Goal: Information Seeking & Learning: Check status

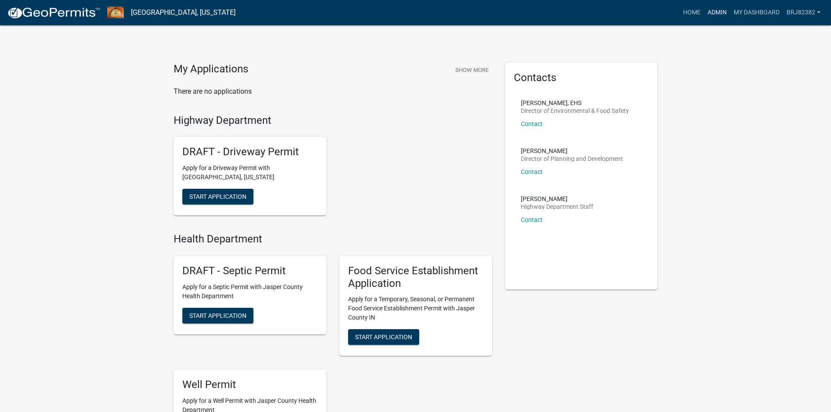
click at [711, 16] on link "Admin" at bounding box center [717, 12] width 26 height 17
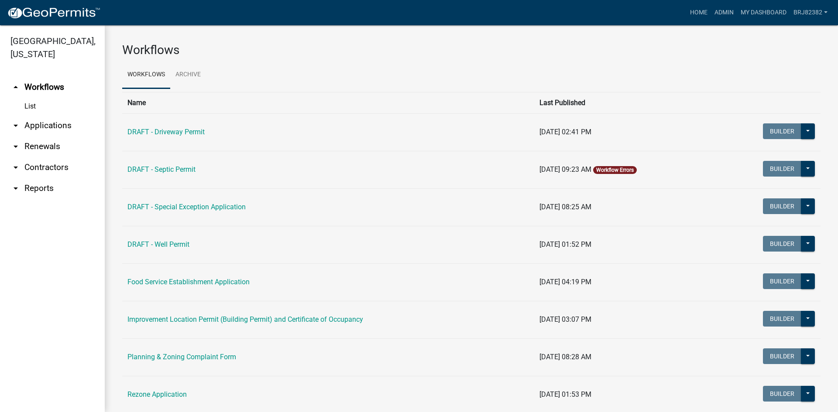
drag, startPoint x: 56, startPoint y: 126, endPoint x: 122, endPoint y: 124, distance: 65.5
click at [56, 125] on link "arrow_drop_down Applications" at bounding box center [52, 125] width 105 height 21
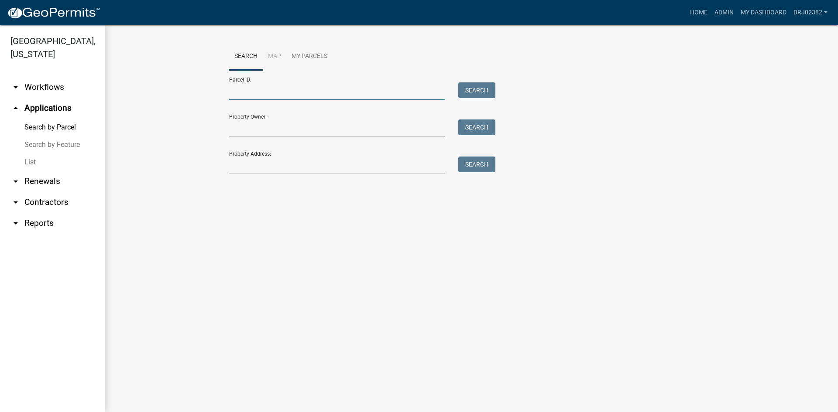
click at [237, 95] on input "Parcel ID:" at bounding box center [337, 91] width 216 height 18
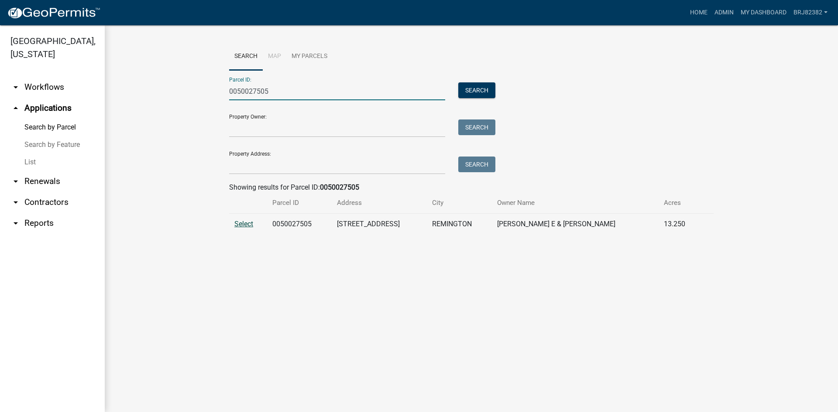
type input "0050027505"
click at [244, 221] on span "Select" at bounding box center [243, 224] width 19 height 8
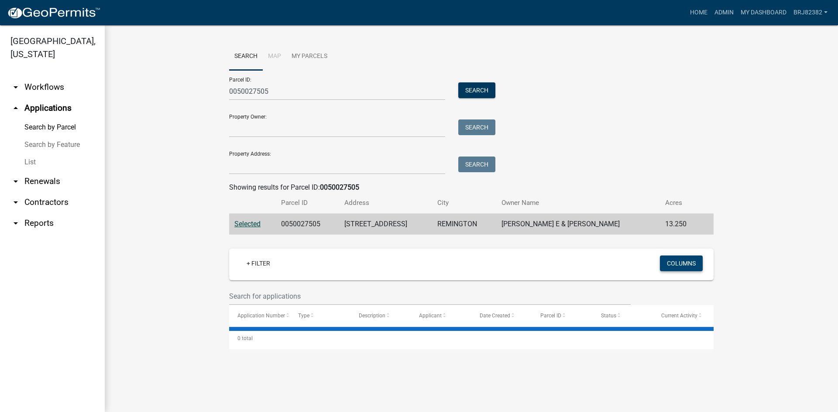
click at [693, 262] on button "Columns" at bounding box center [681, 264] width 43 height 16
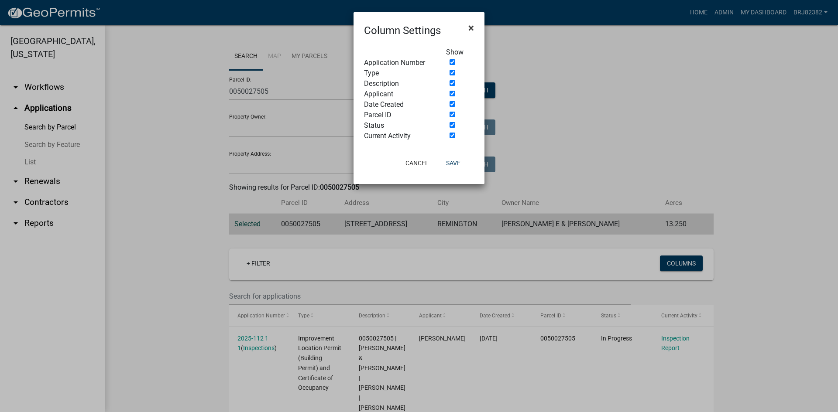
click at [473, 25] on span "×" at bounding box center [471, 28] width 6 height 12
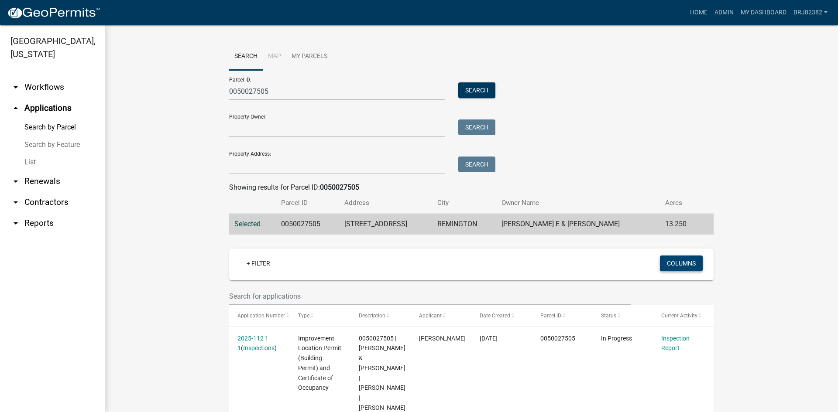
scroll to position [44, 0]
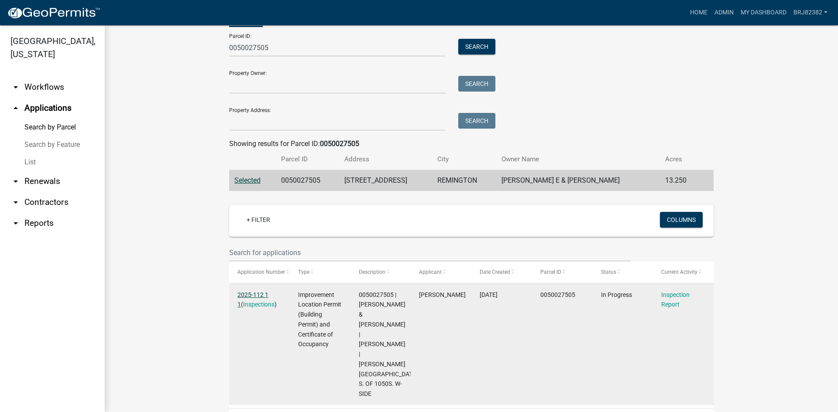
click at [249, 296] on link "2025-112 1 1" at bounding box center [252, 300] width 31 height 17
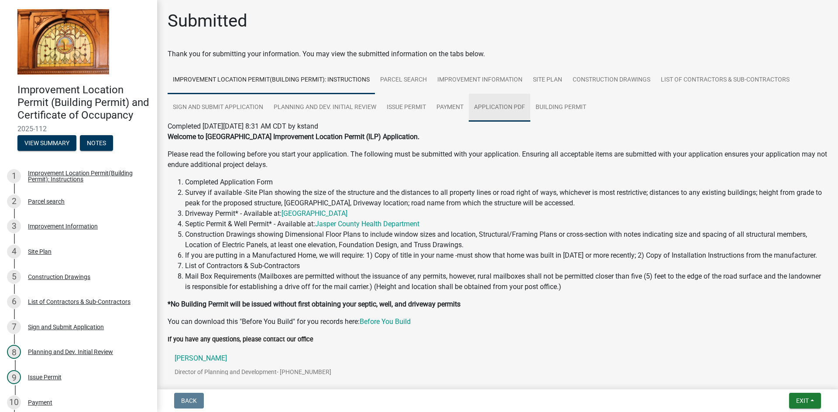
click at [512, 111] on link "Application PDF" at bounding box center [500, 108] width 62 height 28
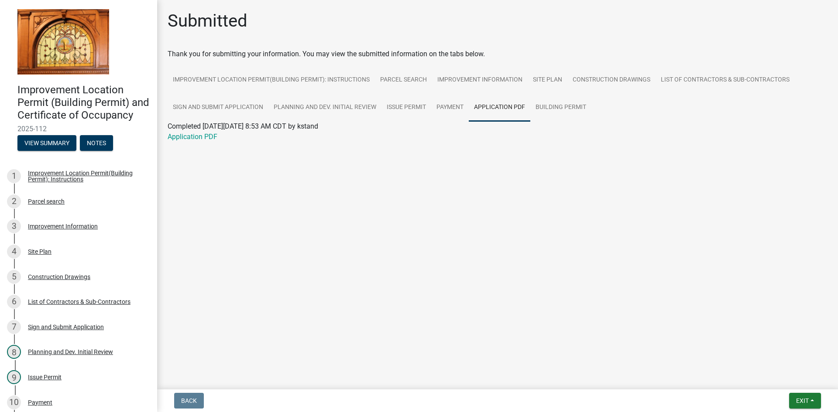
click at [195, 141] on div "Application PDF" at bounding box center [497, 137] width 673 height 10
click at [198, 135] on link "Application PDF" at bounding box center [193, 137] width 50 height 8
click at [592, 81] on link "Construction Drawings" at bounding box center [611, 80] width 88 height 28
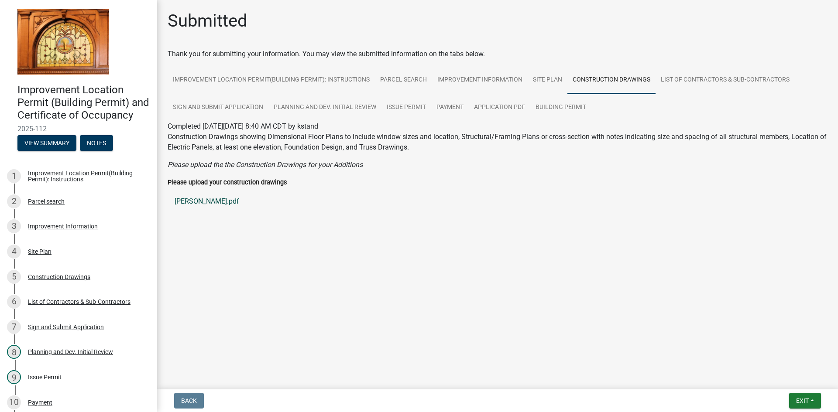
click at [183, 199] on link "[PERSON_NAME].pdf" at bounding box center [498, 201] width 660 height 21
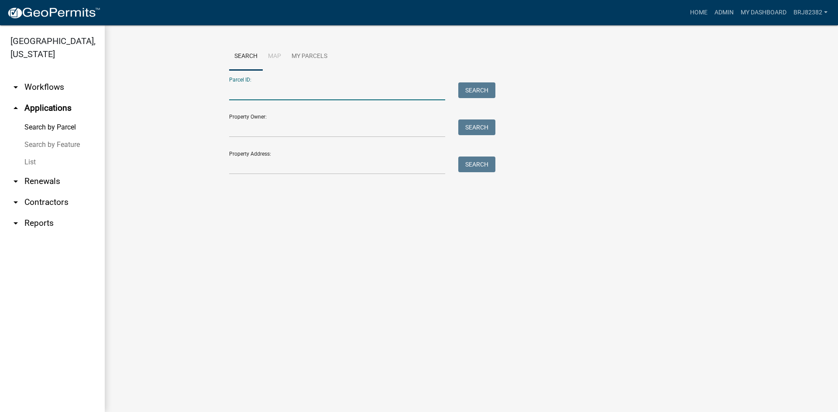
click at [263, 90] on input "Parcel ID:" at bounding box center [337, 91] width 216 height 18
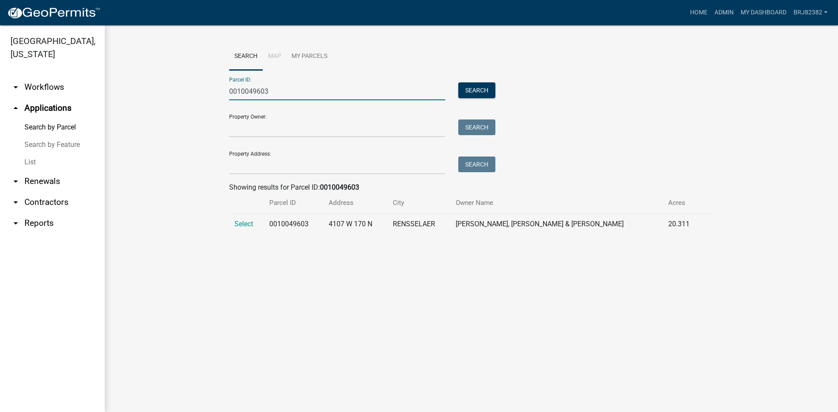
type input "0010049603"
click at [245, 224] on span "Select" at bounding box center [243, 224] width 19 height 8
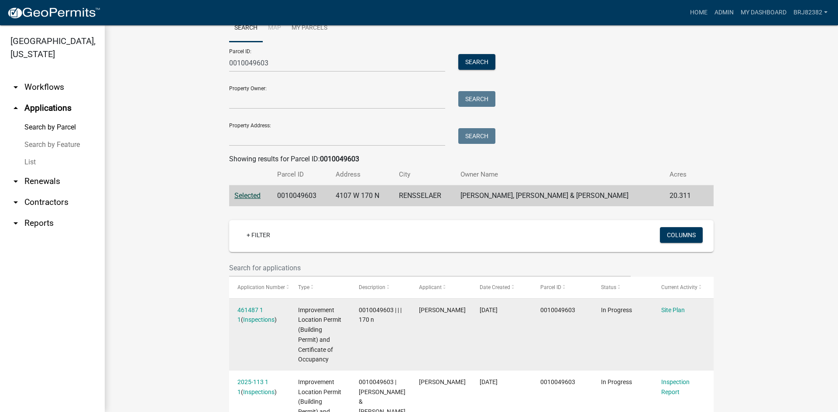
scroll to position [44, 0]
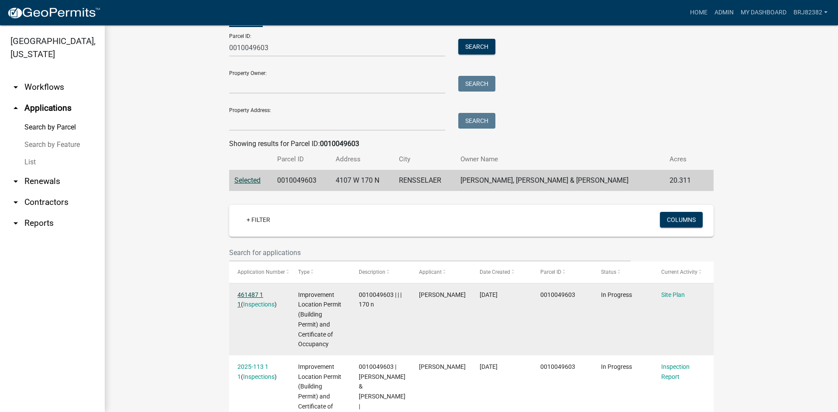
click at [260, 292] on link "461487 1 1" at bounding box center [250, 300] width 26 height 17
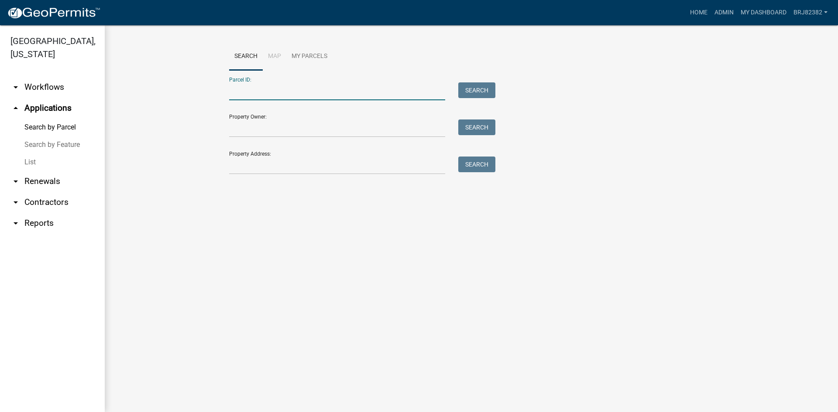
click at [267, 93] on input "Parcel ID:" at bounding box center [337, 91] width 216 height 18
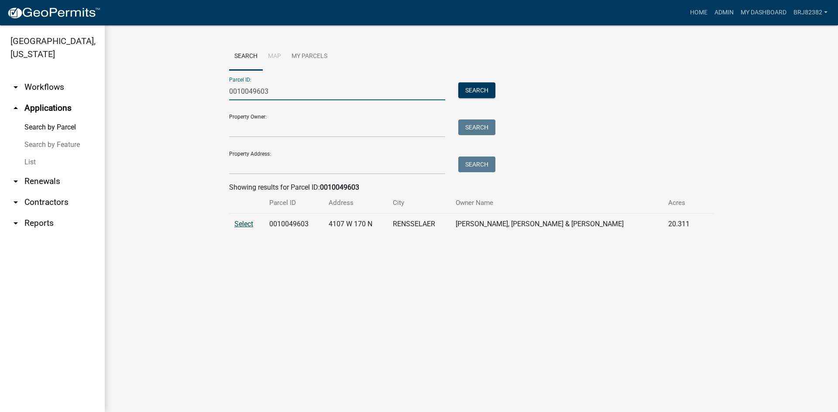
type input "0010049603"
click at [252, 222] on span "Select" at bounding box center [243, 224] width 19 height 8
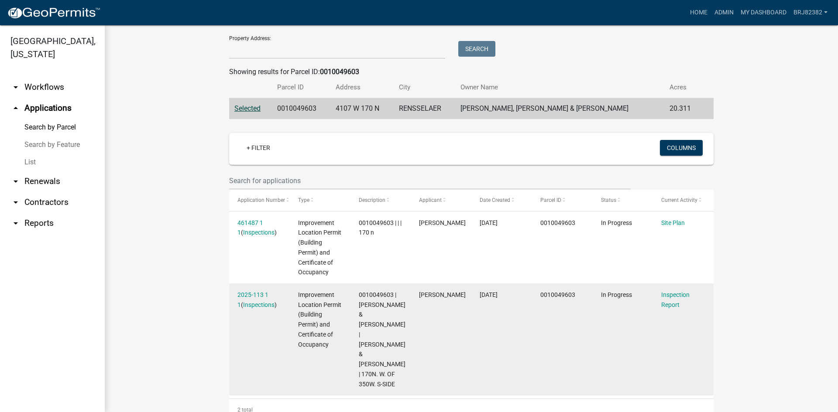
scroll to position [141, 0]
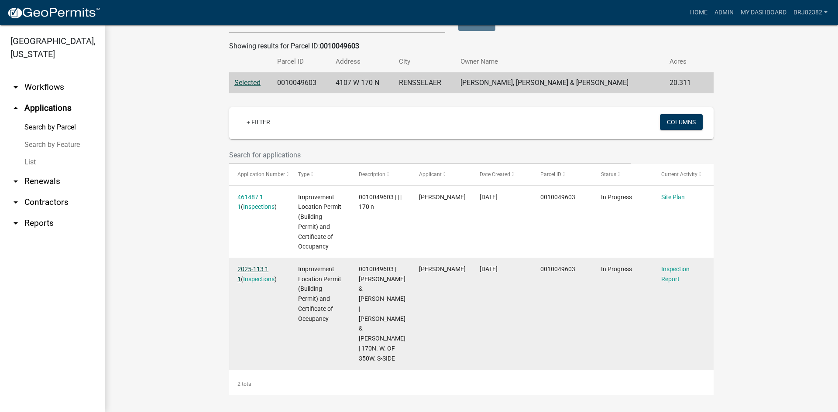
click at [267, 269] on link "2025-113 1 1" at bounding box center [252, 274] width 31 height 17
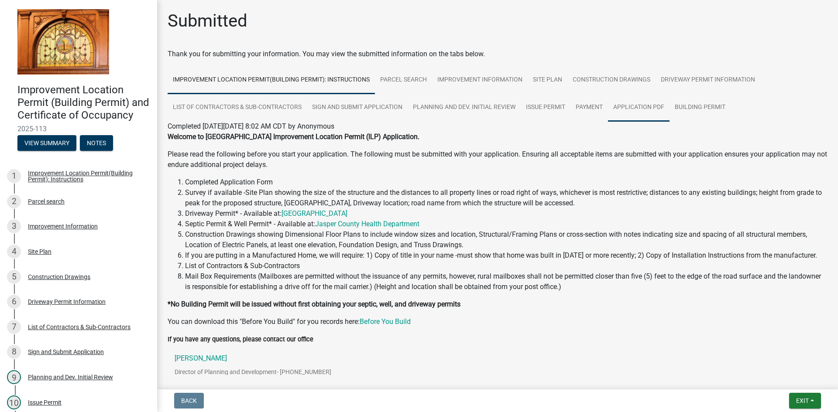
click at [621, 113] on link "Application PDF" at bounding box center [639, 108] width 62 height 28
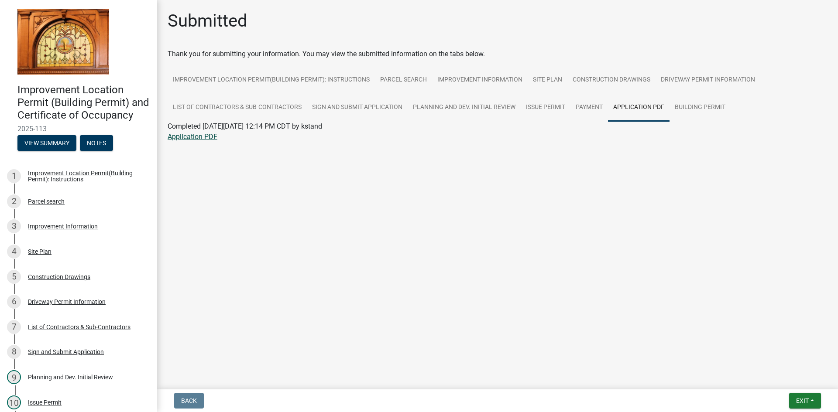
click at [201, 136] on link "Application PDF" at bounding box center [193, 137] width 50 height 8
click at [618, 82] on link "Construction Drawings" at bounding box center [611, 80] width 88 height 28
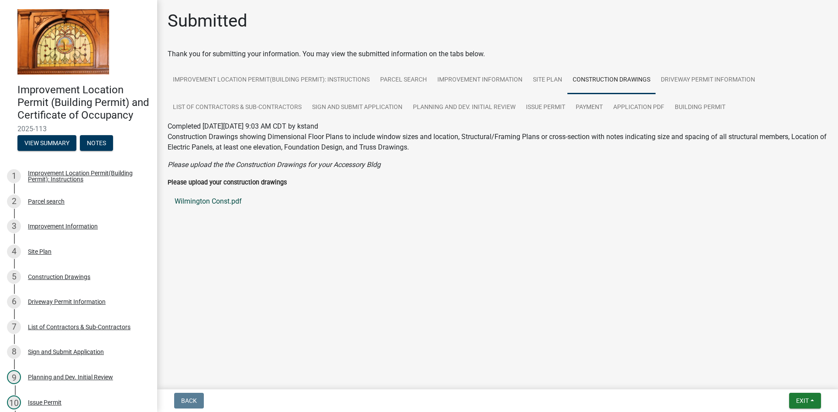
click at [195, 202] on link "Wilmington Const.pdf" at bounding box center [498, 201] width 660 height 21
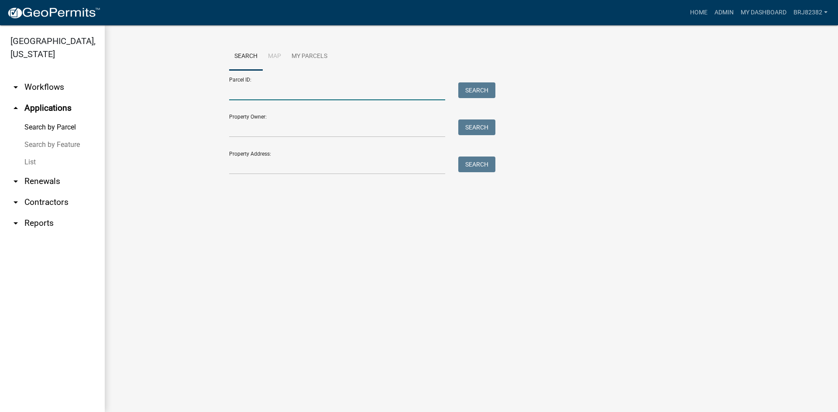
click at [278, 92] on input "Parcel ID:" at bounding box center [337, 91] width 216 height 18
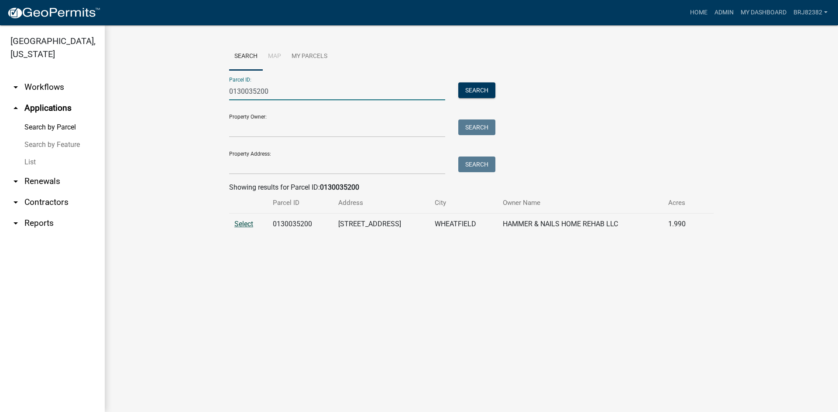
type input "0130035200"
click at [247, 221] on span "Select" at bounding box center [243, 224] width 19 height 8
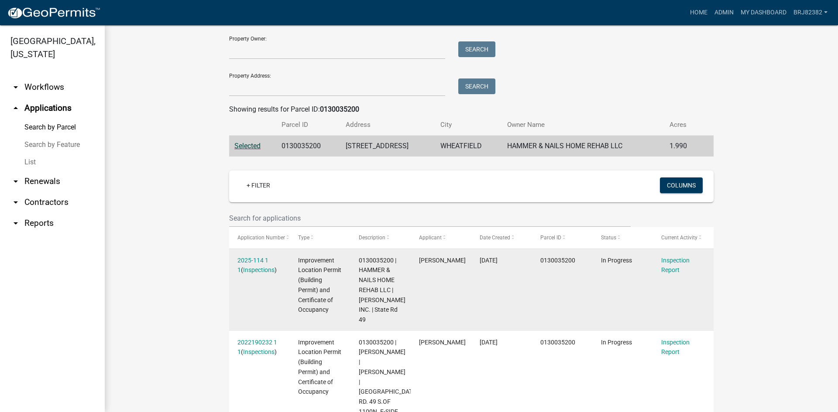
scroll to position [87, 0]
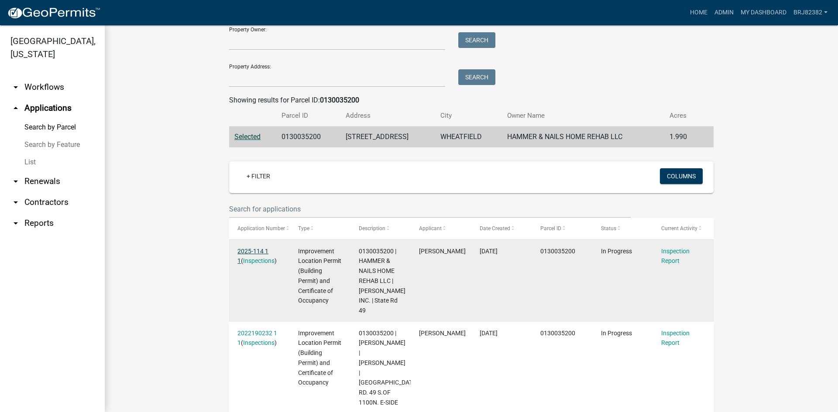
click at [249, 251] on link "2025-114 1 1" at bounding box center [252, 256] width 31 height 17
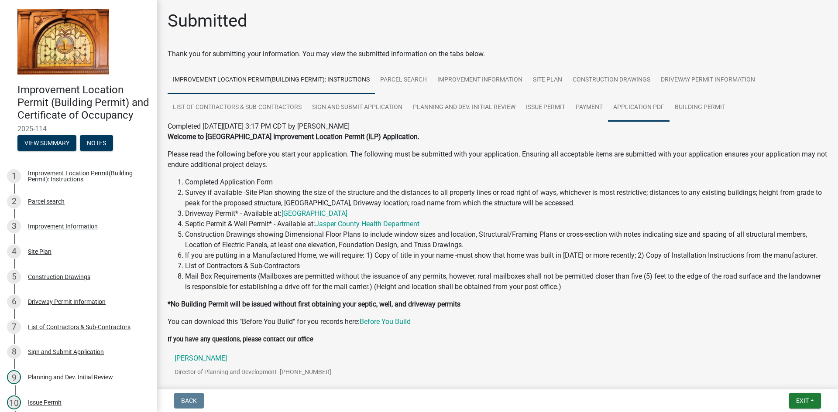
drag, startPoint x: 639, startPoint y: 107, endPoint x: 630, endPoint y: 116, distance: 12.7
click at [640, 107] on link "Application PDF" at bounding box center [639, 108] width 62 height 28
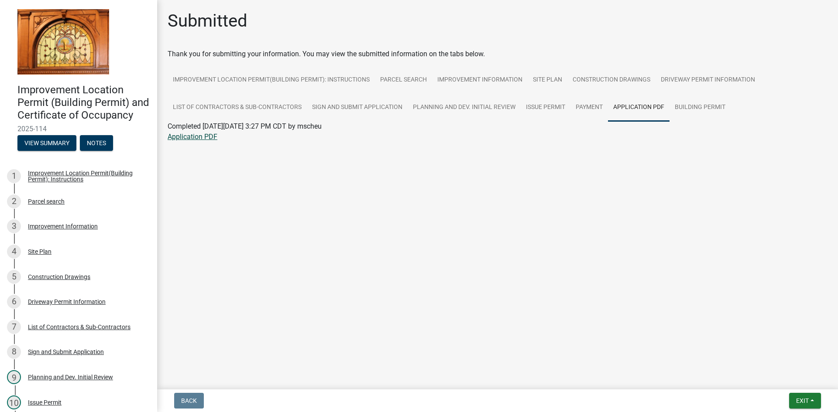
click at [196, 138] on link "Application PDF" at bounding box center [193, 137] width 50 height 8
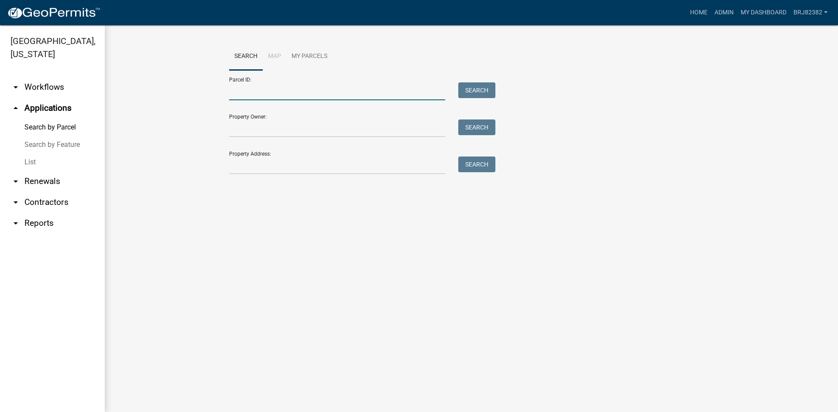
click at [263, 95] on input "Parcel ID:" at bounding box center [337, 91] width 216 height 18
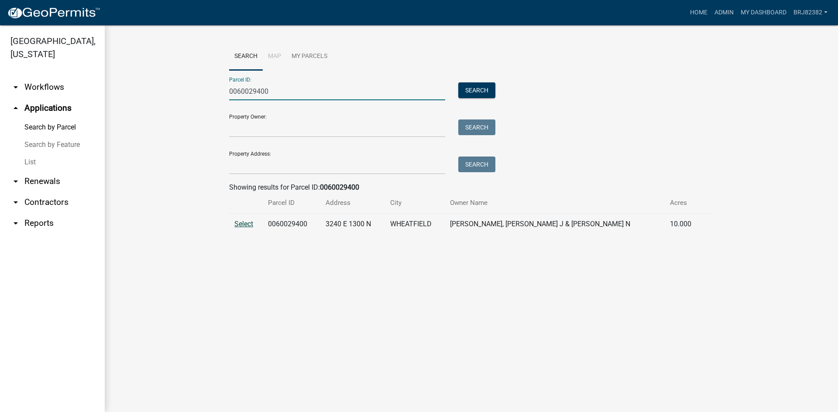
type input "0060029400"
drag, startPoint x: 239, startPoint y: 223, endPoint x: 238, endPoint y: 231, distance: 7.9
click at [239, 224] on span "Select" at bounding box center [243, 224] width 19 height 8
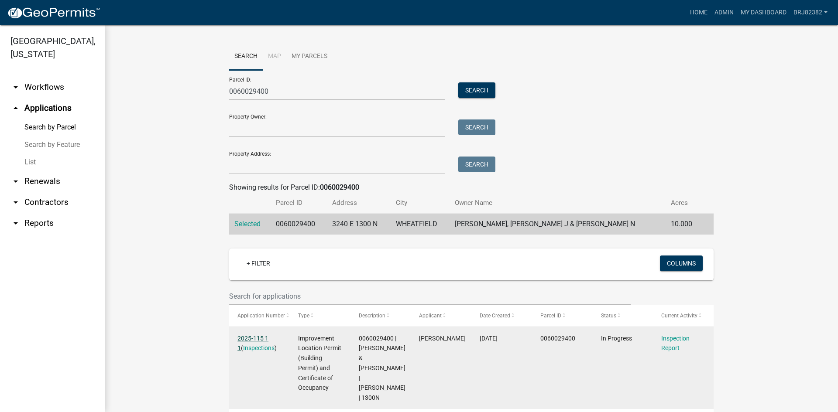
click at [261, 336] on link "2025-115 1 1" at bounding box center [252, 343] width 31 height 17
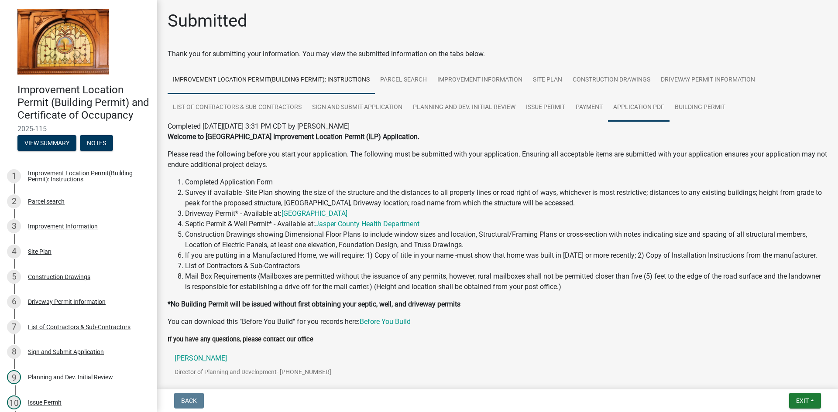
click at [632, 107] on link "Application PDF" at bounding box center [639, 108] width 62 height 28
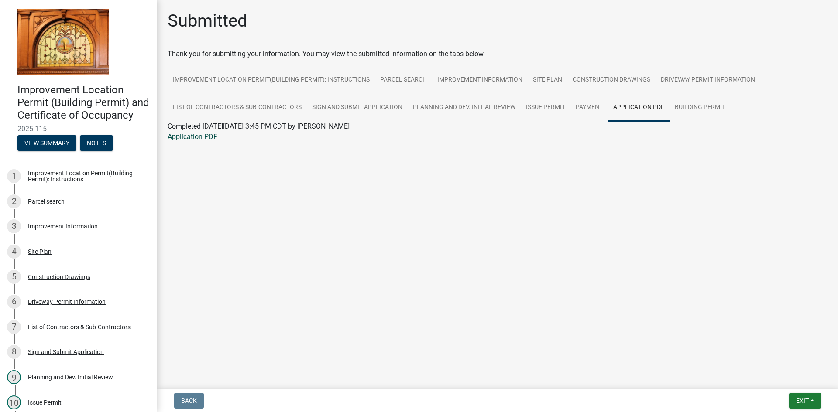
click at [198, 139] on link "Application PDF" at bounding box center [193, 137] width 50 height 8
click at [625, 72] on link "Construction Drawings" at bounding box center [611, 80] width 88 height 28
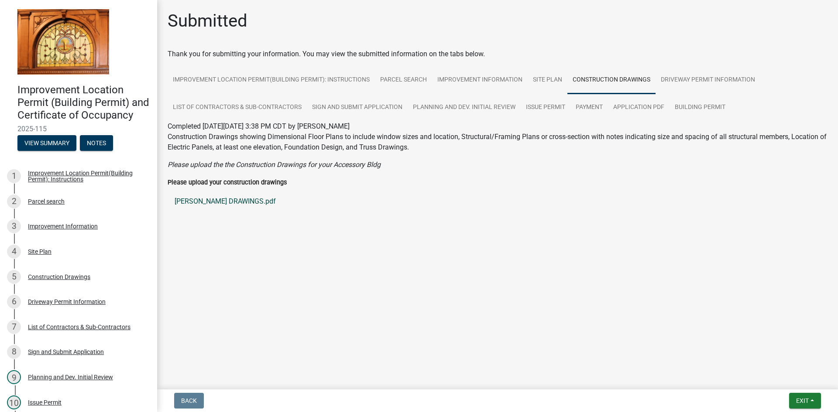
click at [203, 200] on link "[PERSON_NAME] DRAWINGS.pdf" at bounding box center [498, 201] width 660 height 21
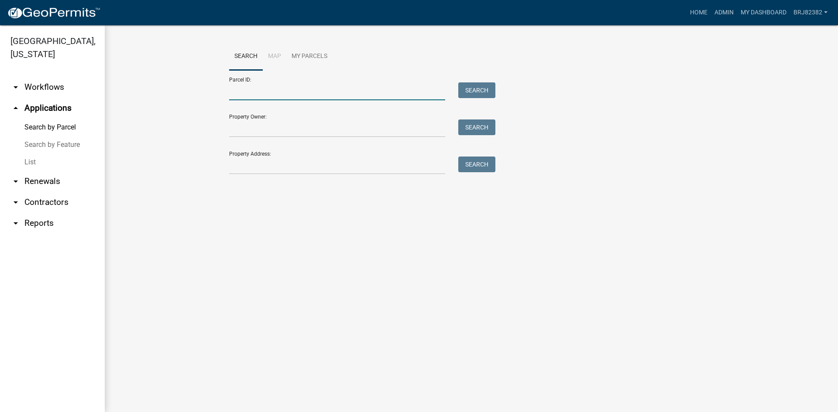
click at [248, 91] on input "Parcel ID:" at bounding box center [337, 91] width 216 height 18
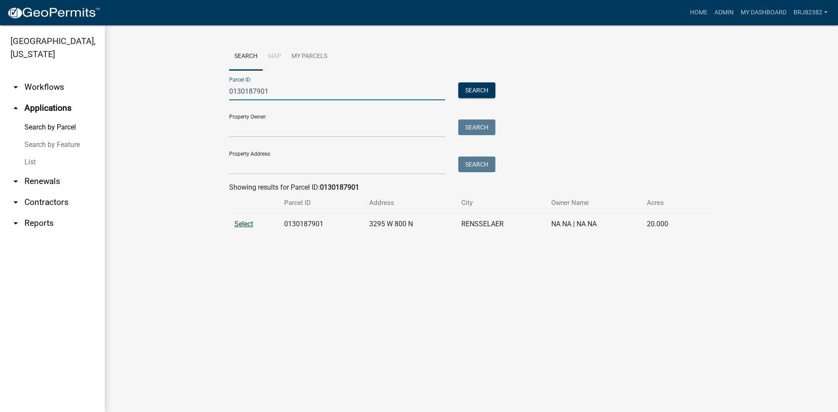
type input "0130187901"
click at [245, 226] on span "Select" at bounding box center [243, 224] width 19 height 8
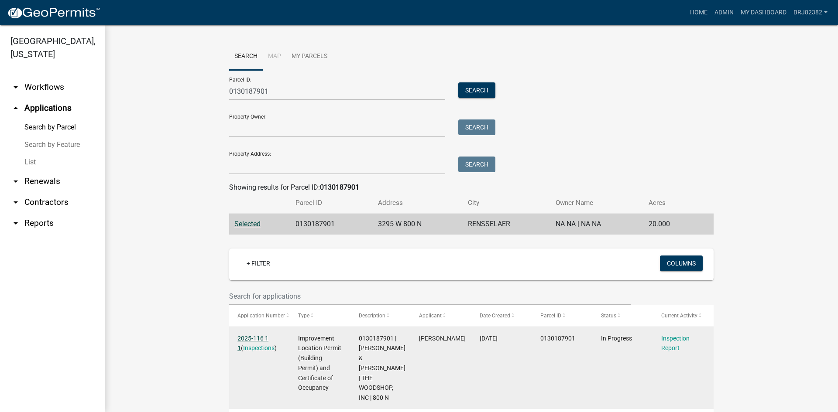
click at [244, 337] on link "2025-116 1 1" at bounding box center [252, 343] width 31 height 17
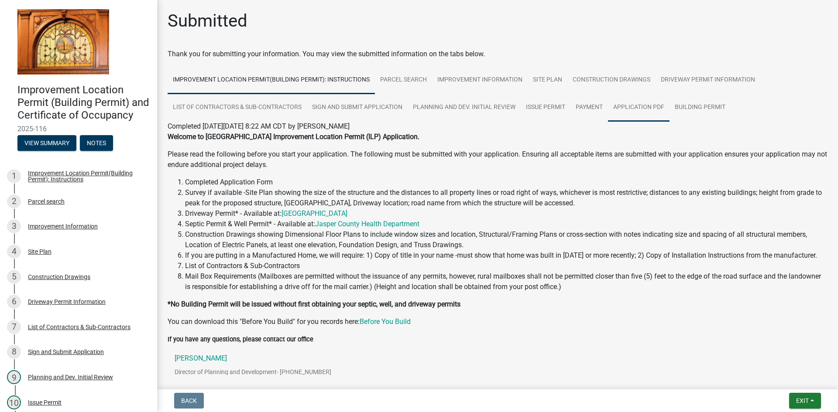
click at [637, 107] on link "Application PDF" at bounding box center [639, 108] width 62 height 28
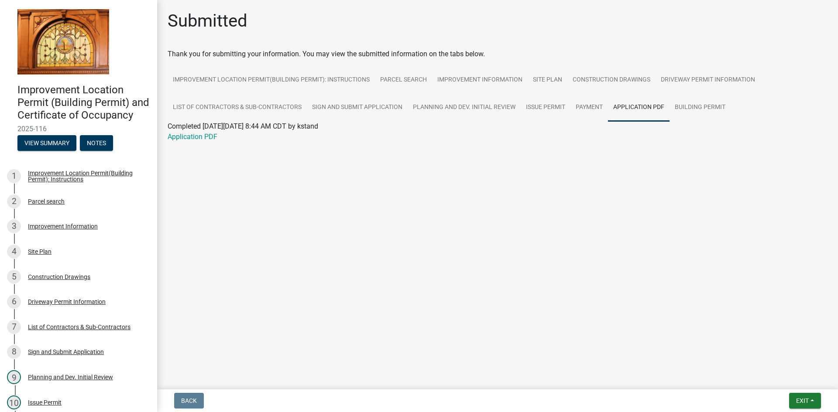
click at [213, 141] on div "Application PDF" at bounding box center [497, 137] width 673 height 10
click at [206, 137] on link "Application PDF" at bounding box center [193, 137] width 50 height 8
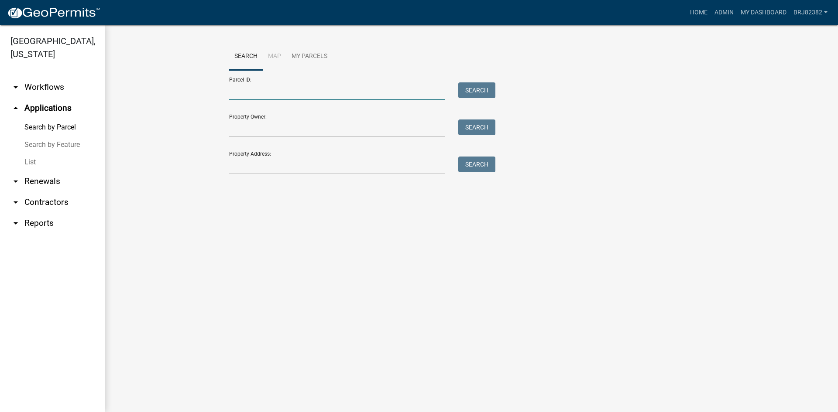
click at [336, 85] on input "Parcel ID:" at bounding box center [337, 91] width 216 height 18
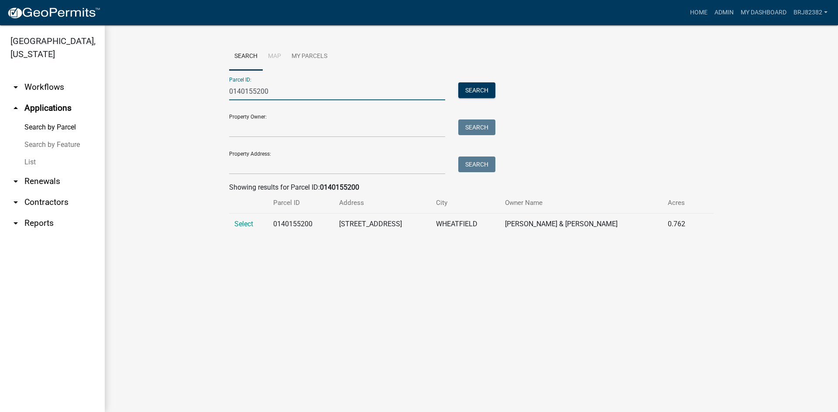
type input "0140155200"
click at [237, 230] on td "Select" at bounding box center [248, 224] width 39 height 21
click at [238, 226] on span "Select" at bounding box center [243, 224] width 19 height 8
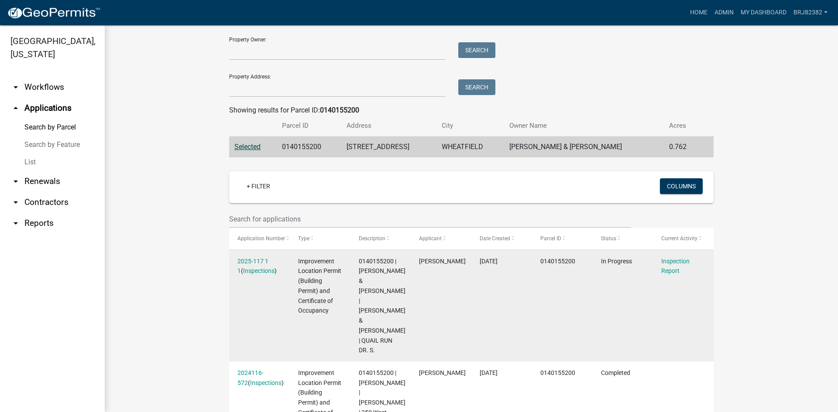
scroll to position [87, 0]
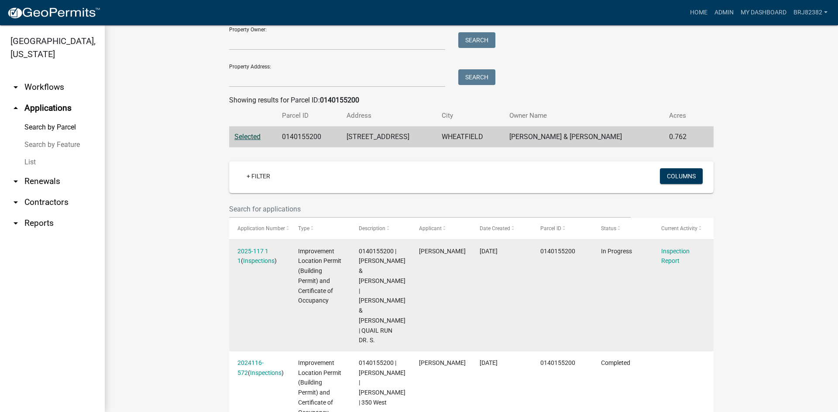
drag, startPoint x: 261, startPoint y: 250, endPoint x: 271, endPoint y: 255, distance: 12.3
click at [261, 250] on link "2025-117 1 1" at bounding box center [252, 256] width 31 height 17
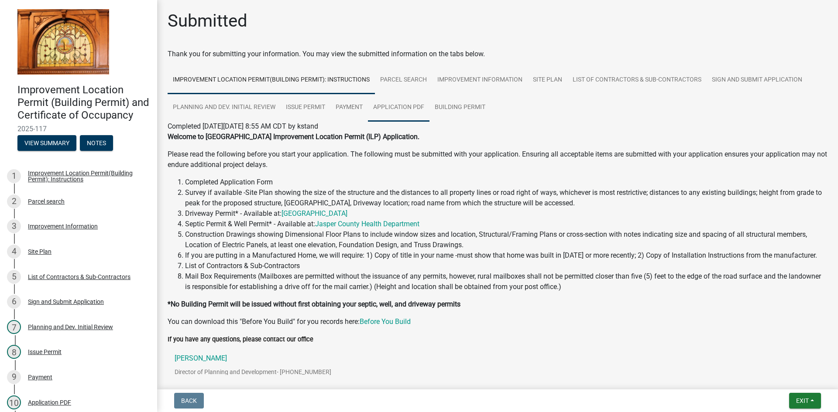
click at [410, 107] on link "Application PDF" at bounding box center [399, 108] width 62 height 28
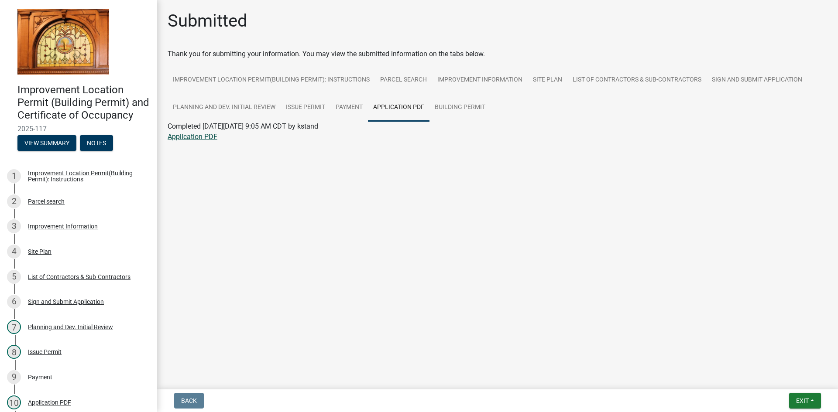
click at [212, 135] on link "Application PDF" at bounding box center [193, 137] width 50 height 8
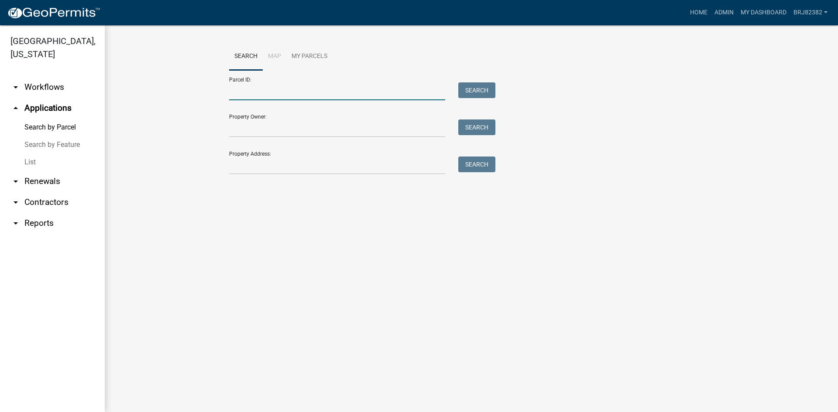
click at [248, 93] on input "Parcel ID:" at bounding box center [337, 91] width 216 height 18
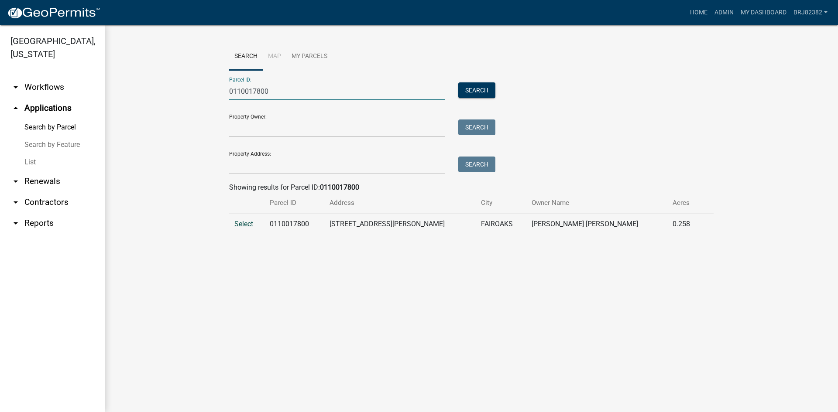
type input "0110017800"
click at [250, 224] on span "Select" at bounding box center [243, 224] width 19 height 8
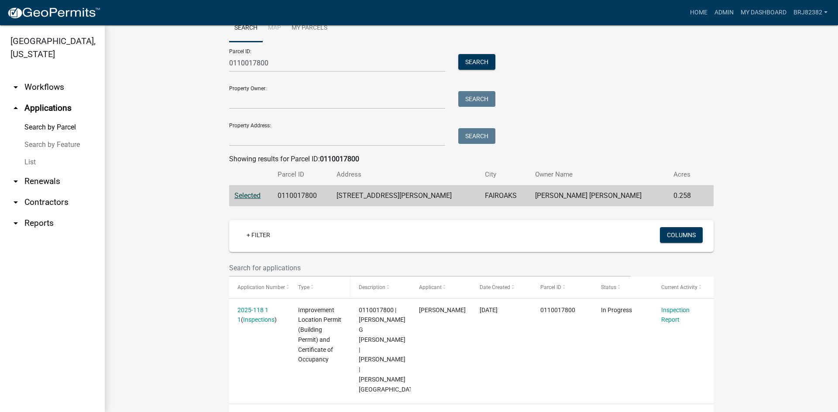
scroll to position [44, 0]
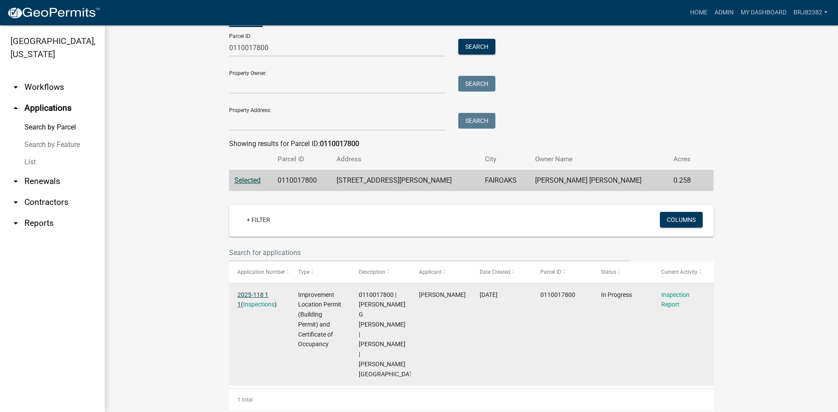
click at [257, 294] on link "2025-118 1 1" at bounding box center [252, 300] width 31 height 17
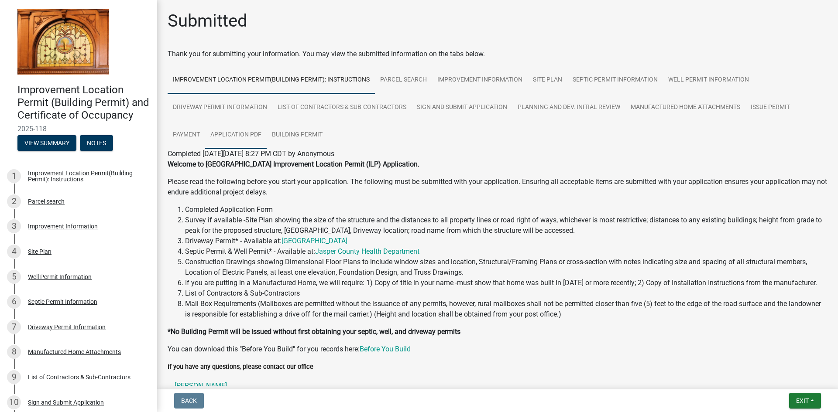
click at [251, 135] on link "Application PDF" at bounding box center [236, 135] width 62 height 28
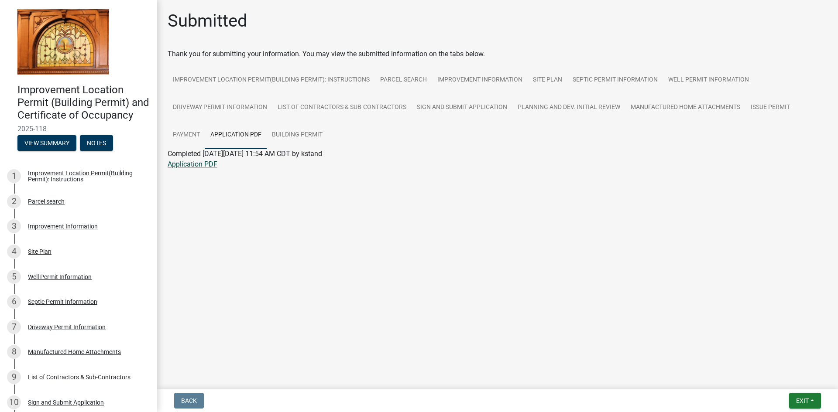
click at [202, 164] on link "Application PDF" at bounding box center [193, 164] width 50 height 8
click at [662, 106] on link "Manufactured Home Attachments" at bounding box center [685, 108] width 120 height 28
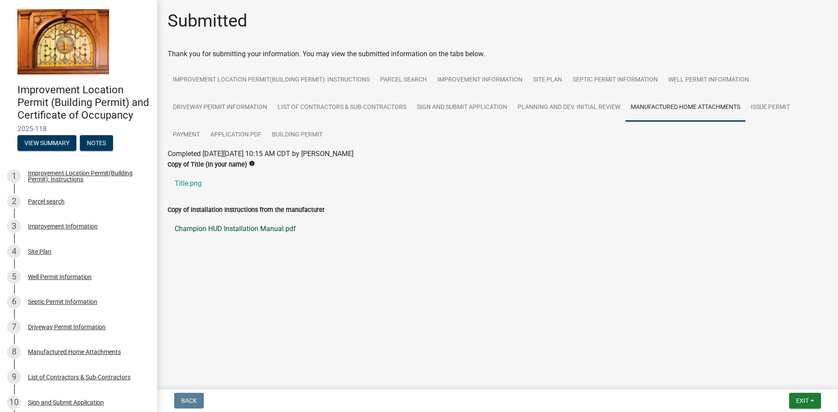
click at [196, 230] on link "Champion HUD Installation Manual.pdf" at bounding box center [498, 229] width 660 height 21
click at [196, 183] on link "Title.png" at bounding box center [498, 183] width 660 height 21
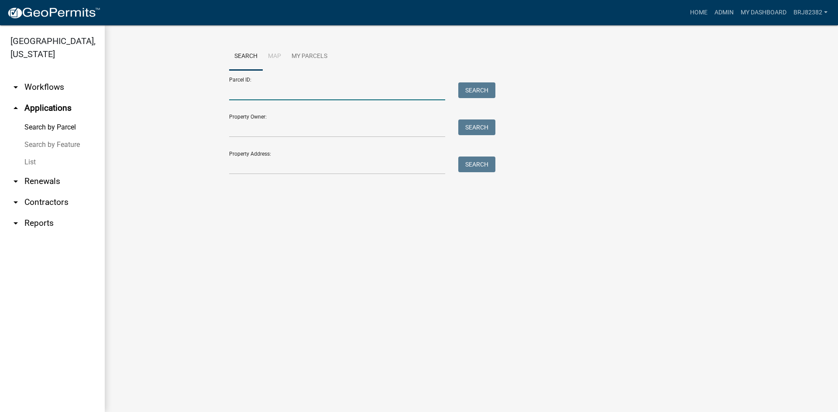
click at [303, 93] on input "Parcel ID:" at bounding box center [337, 91] width 216 height 18
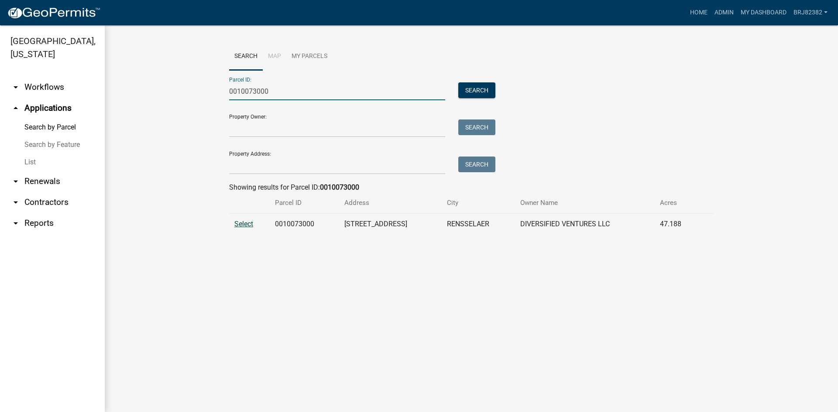
type input "0010073000"
click at [247, 227] on span "Select" at bounding box center [243, 224] width 19 height 8
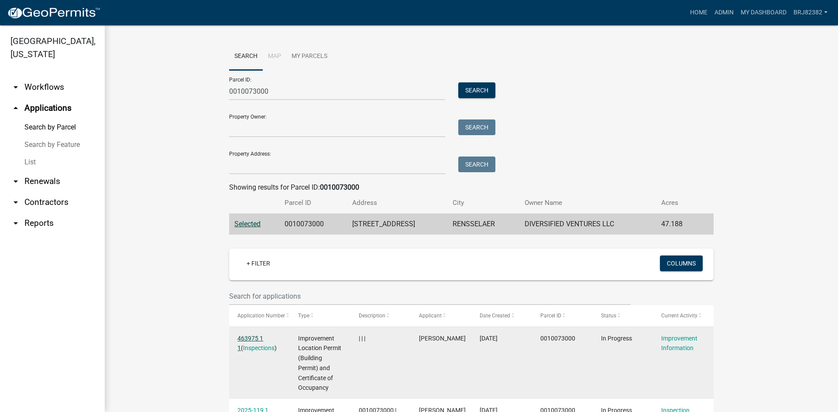
click at [237, 339] on link "463975 1 1" at bounding box center [250, 343] width 26 height 17
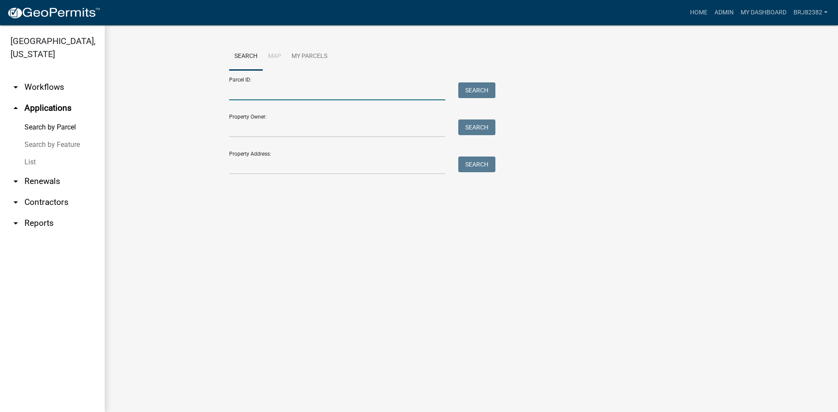
click at [275, 90] on input "Parcel ID:" at bounding box center [337, 91] width 216 height 18
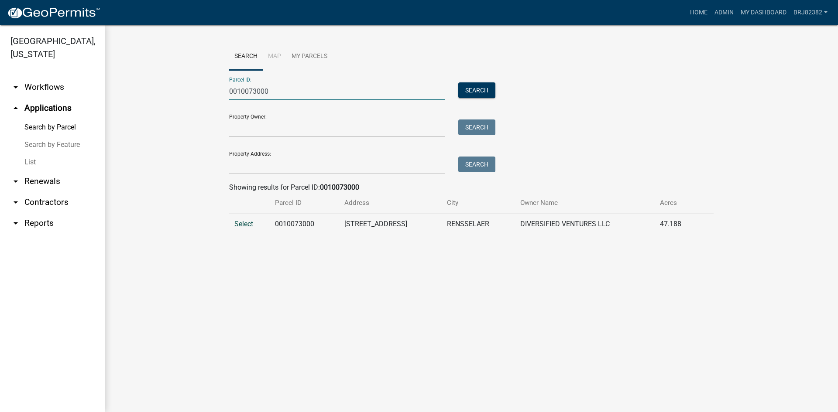
type input "0010073000"
click at [241, 223] on span "Select" at bounding box center [243, 224] width 19 height 8
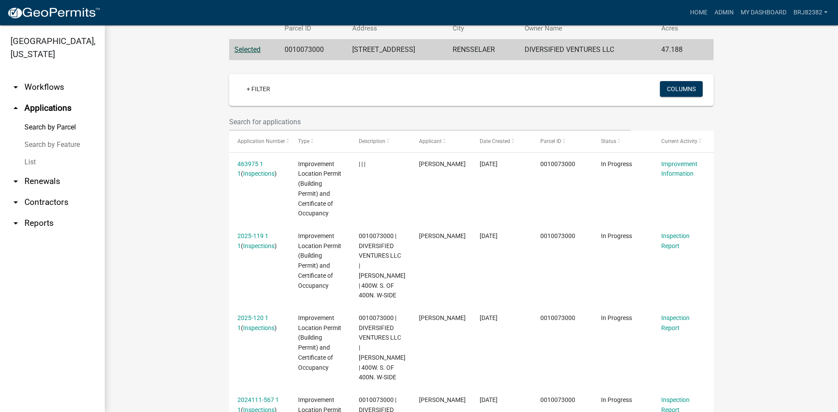
scroll to position [218, 0]
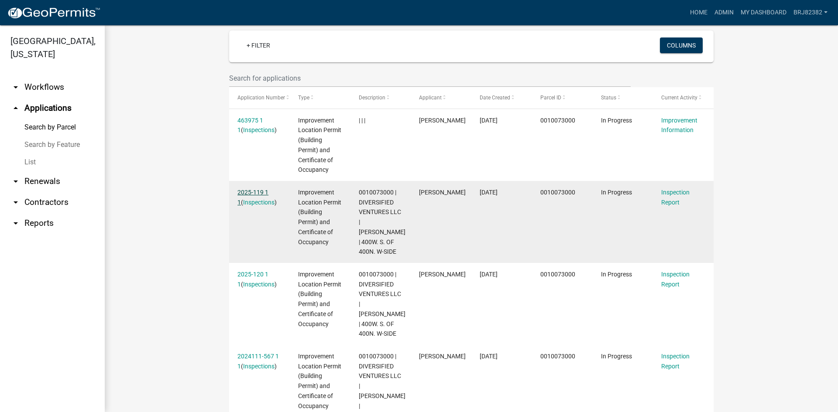
click at [257, 191] on link "2025-119 1 1" at bounding box center [252, 197] width 31 height 17
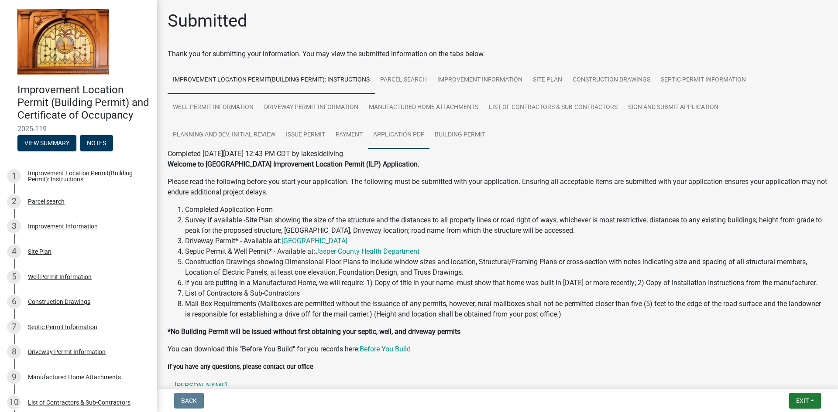
click at [411, 138] on link "Application PDF" at bounding box center [399, 135] width 62 height 28
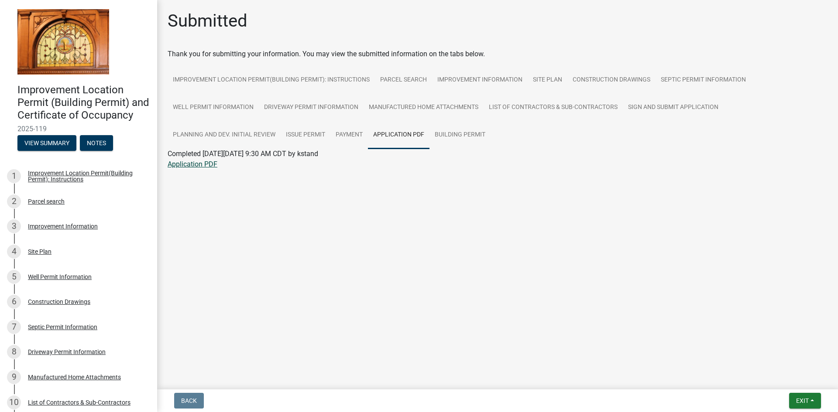
click at [199, 165] on link "Application PDF" at bounding box center [193, 164] width 50 height 8
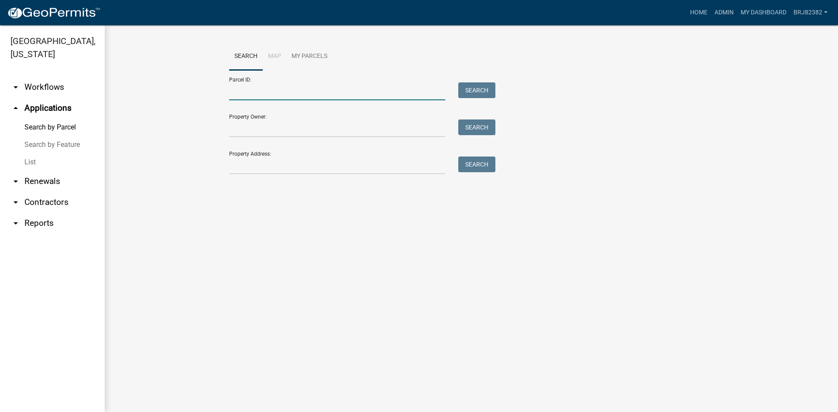
click at [258, 99] on input "Parcel ID:" at bounding box center [337, 91] width 216 height 18
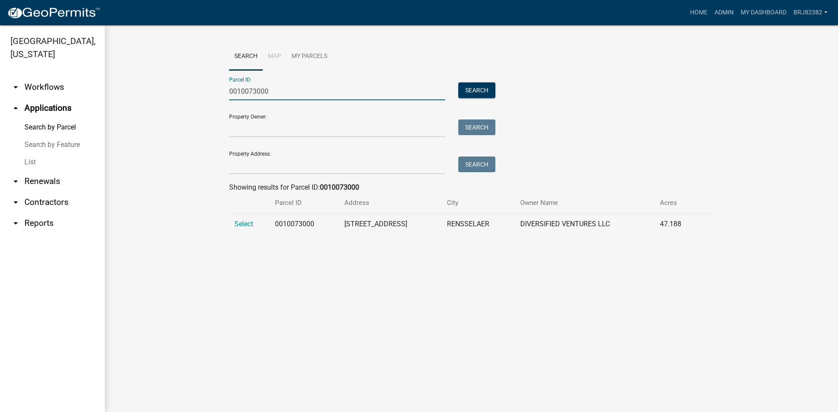
type input "0010073000"
click at [250, 219] on td "Select" at bounding box center [249, 224] width 41 height 21
click at [253, 224] on span "Select" at bounding box center [243, 224] width 19 height 8
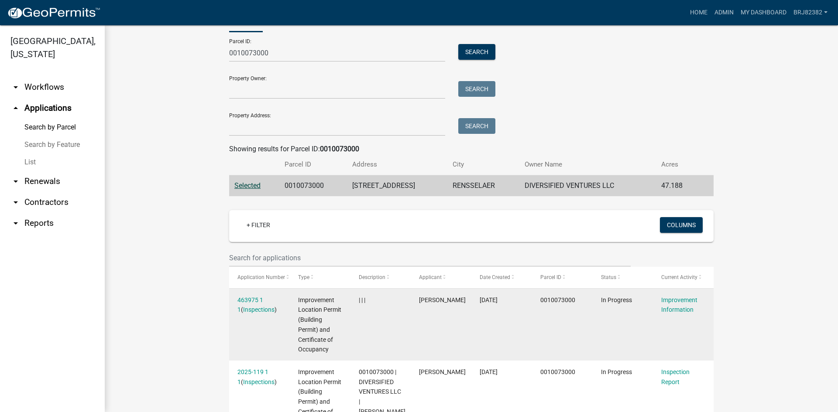
scroll to position [87, 0]
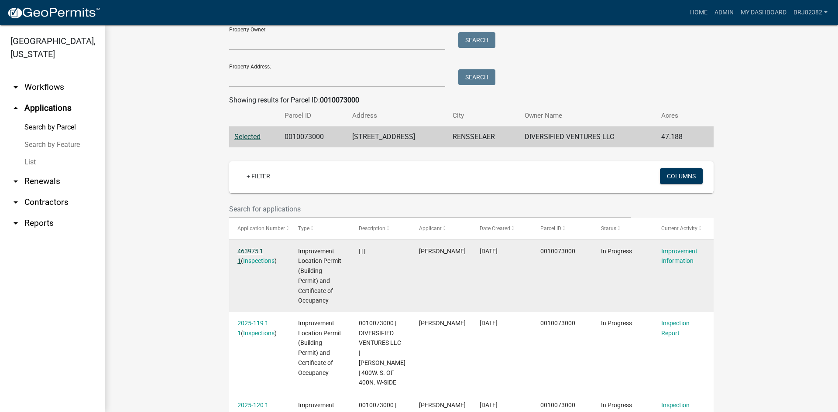
click at [245, 251] on link "463975 1 1" at bounding box center [250, 256] width 26 height 17
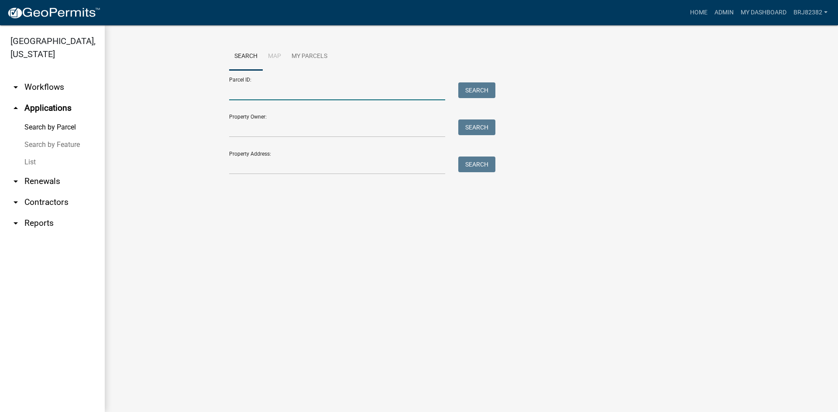
click at [232, 87] on input "Parcel ID:" at bounding box center [337, 91] width 216 height 18
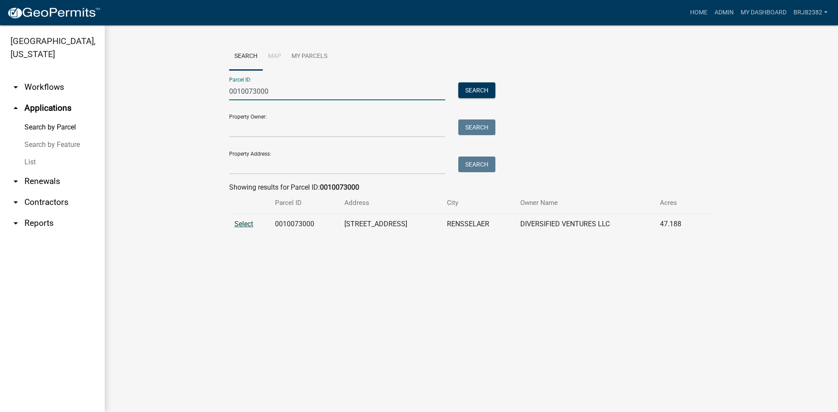
type input "0010073000"
drag, startPoint x: 250, startPoint y: 223, endPoint x: 416, endPoint y: 237, distance: 166.4
click at [250, 224] on span "Select" at bounding box center [243, 224] width 19 height 8
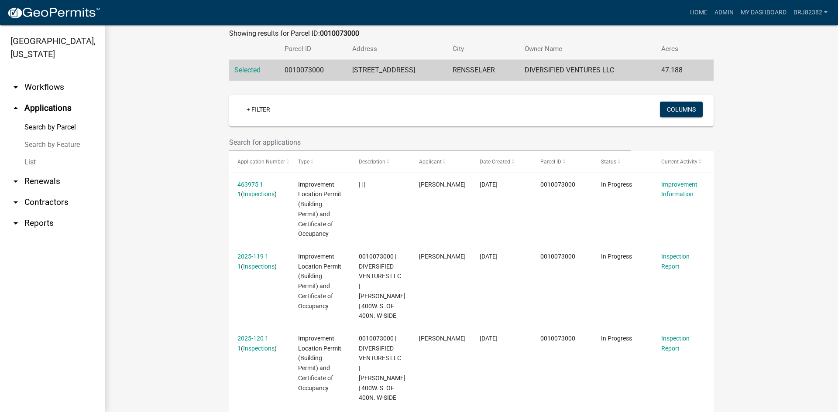
scroll to position [175, 0]
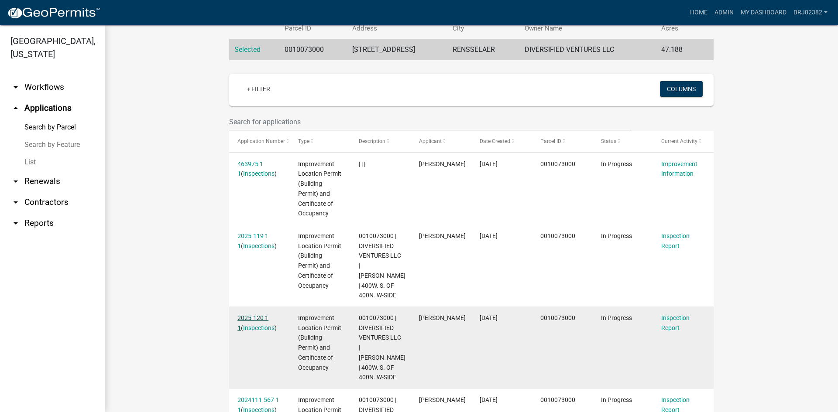
click at [247, 315] on link "2025-120 1 1" at bounding box center [252, 323] width 31 height 17
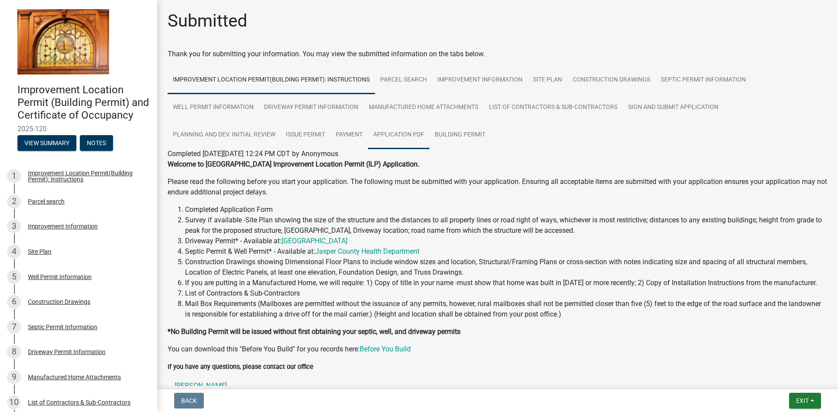
click at [401, 135] on link "Application PDF" at bounding box center [399, 135] width 62 height 28
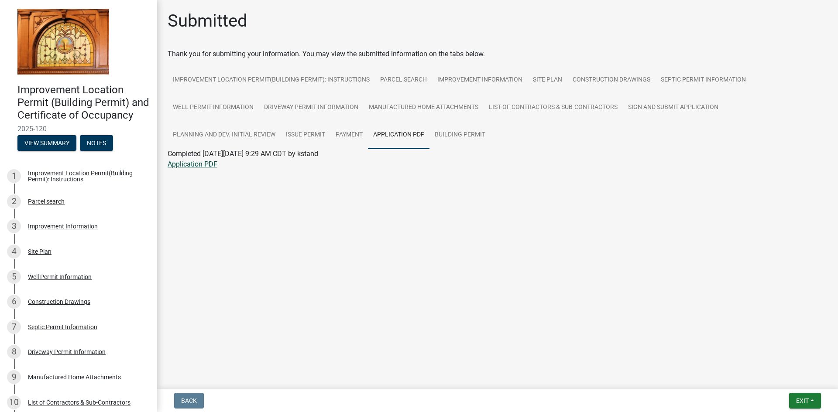
click at [194, 166] on link "Application PDF" at bounding box center [193, 164] width 50 height 8
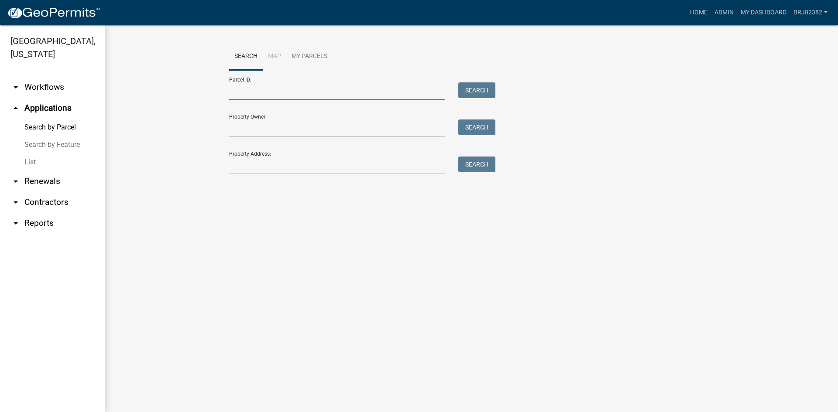
click at [270, 88] on input "Parcel ID:" at bounding box center [337, 91] width 216 height 18
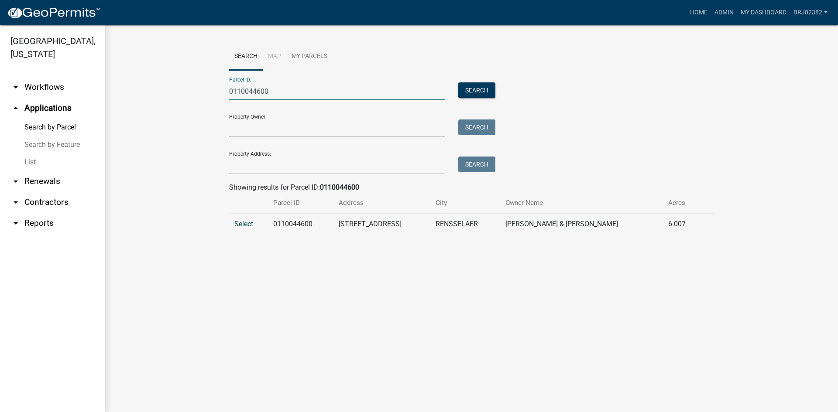
type input "0110044600"
click at [244, 224] on span "Select" at bounding box center [243, 224] width 19 height 8
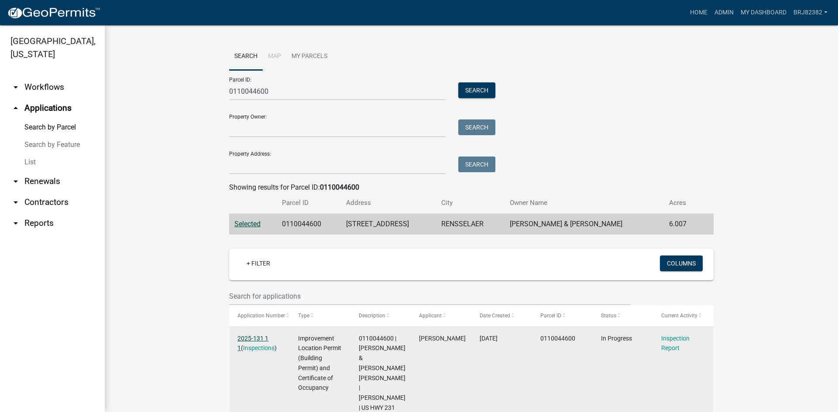
click at [238, 340] on link "2025-131 1 1" at bounding box center [252, 343] width 31 height 17
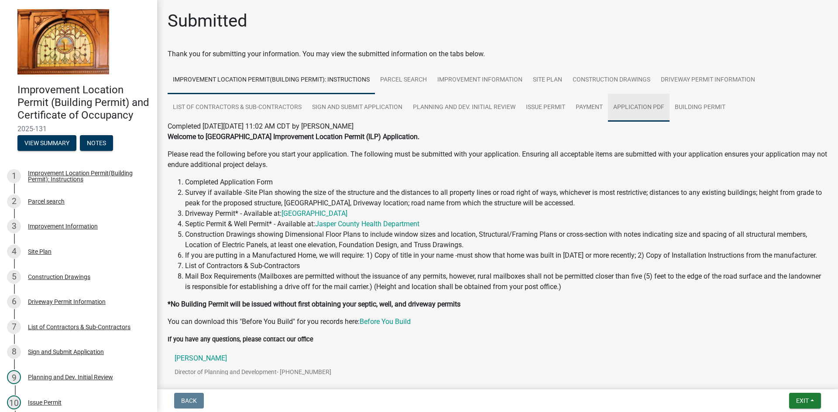
drag, startPoint x: 644, startPoint y: 106, endPoint x: 603, endPoint y: 148, distance: 58.6
click at [644, 106] on link "Application PDF" at bounding box center [639, 108] width 62 height 28
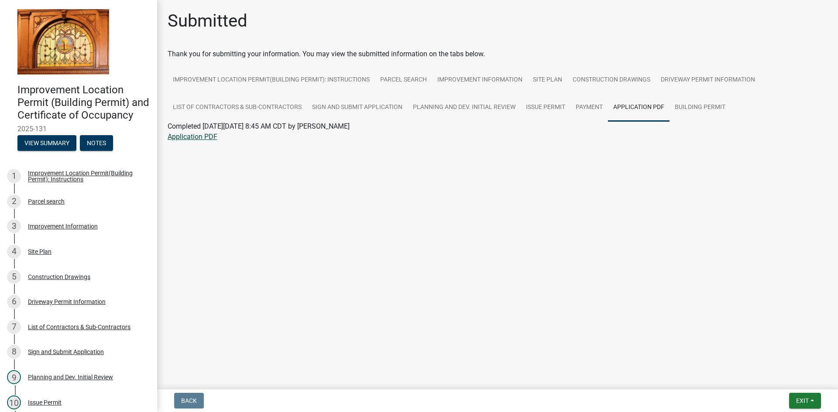
click at [210, 139] on link "Application PDF" at bounding box center [193, 137] width 50 height 8
click at [614, 83] on link "Construction Drawings" at bounding box center [611, 80] width 88 height 28
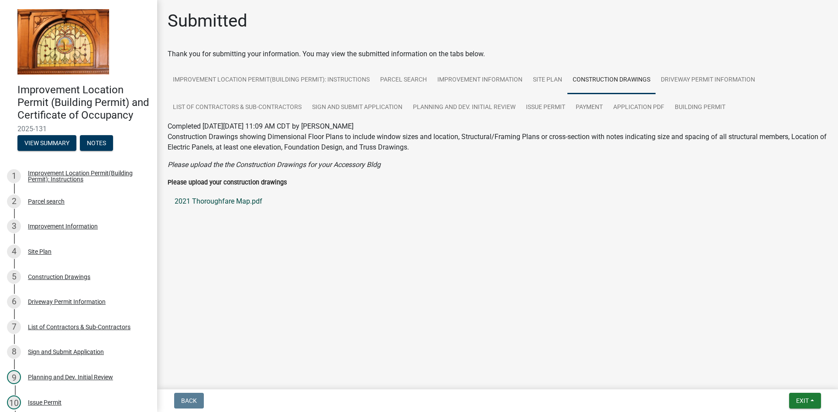
click at [220, 201] on link "2021 Thoroughfare Map.pdf" at bounding box center [498, 201] width 660 height 21
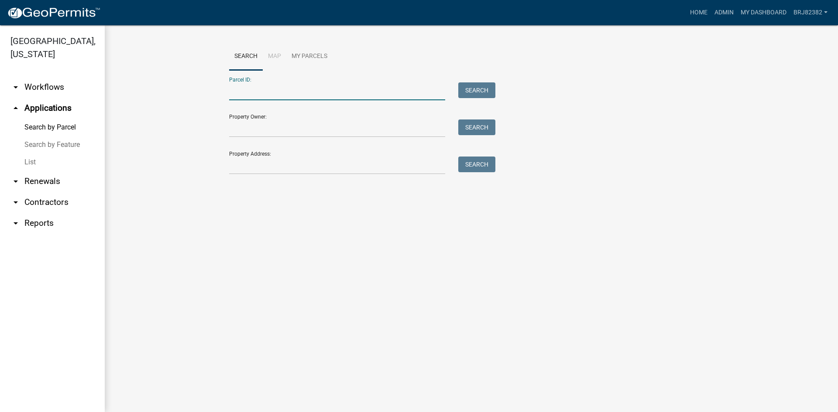
click at [242, 93] on input "Parcel ID:" at bounding box center [337, 91] width 216 height 18
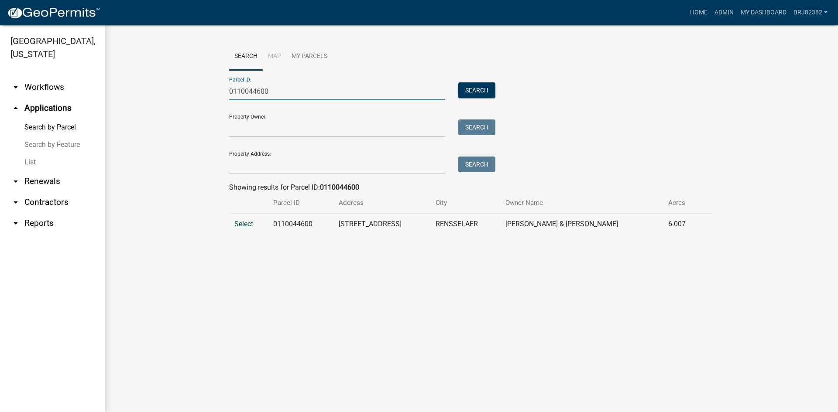
type input "0110044600"
click at [235, 227] on span "Select" at bounding box center [243, 224] width 19 height 8
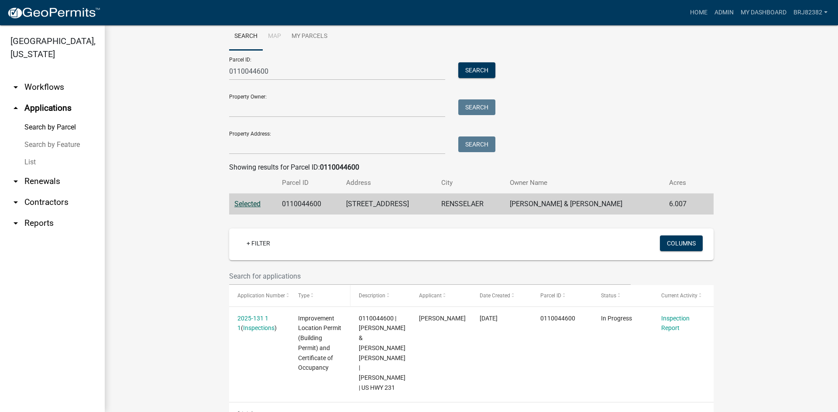
scroll to position [40, 0]
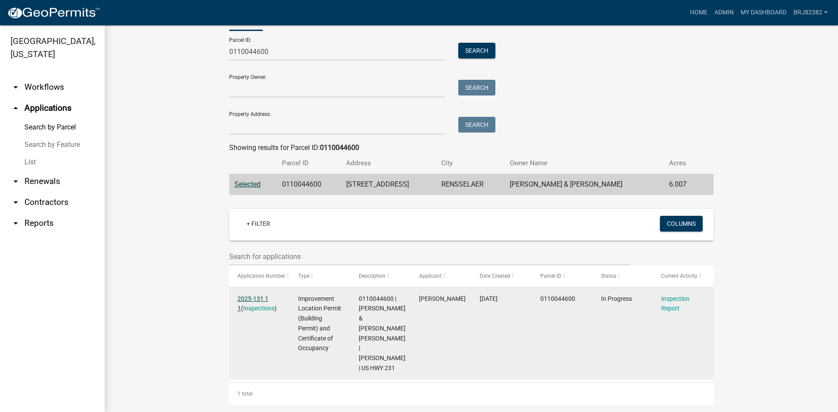
click at [251, 297] on link "2025-131 1 1" at bounding box center [252, 303] width 31 height 17
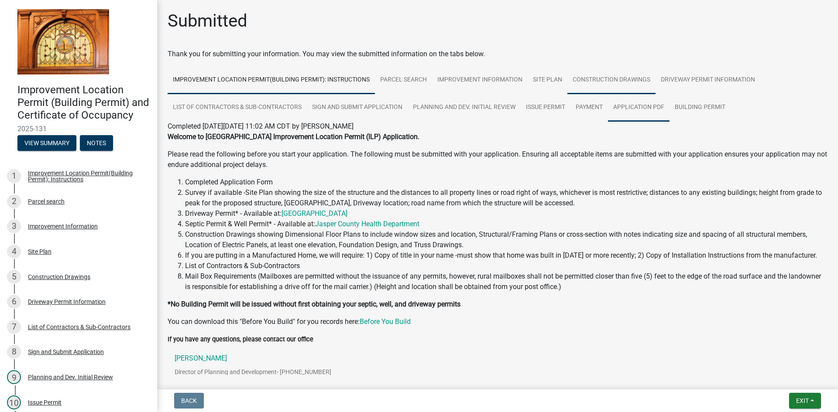
drag, startPoint x: 624, startPoint y: 82, endPoint x: 625, endPoint y: 107, distance: 24.4
click at [624, 82] on link "Construction Drawings" at bounding box center [611, 80] width 88 height 28
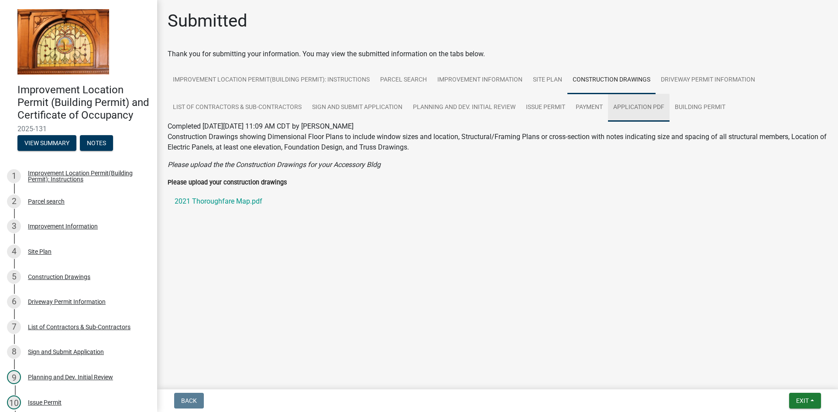
click at [625, 107] on link "Application PDF" at bounding box center [639, 108] width 62 height 28
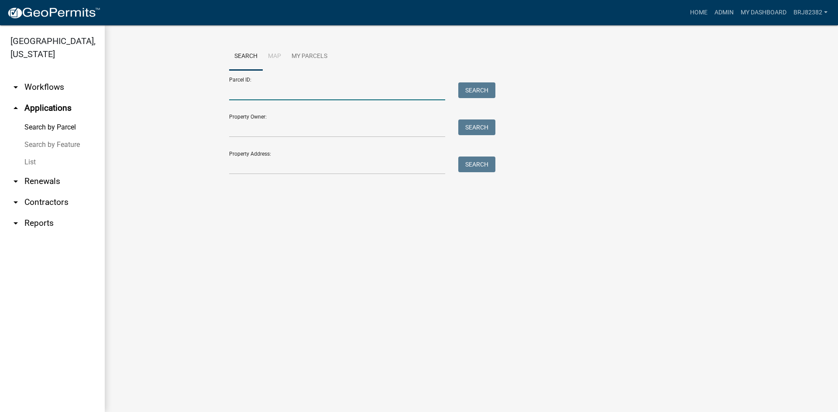
click at [274, 92] on input "Parcel ID:" at bounding box center [337, 91] width 216 height 18
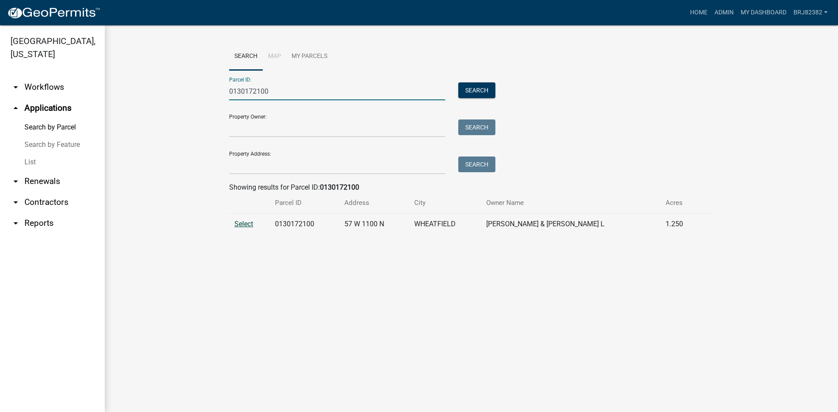
type input "0130172100"
click at [236, 227] on span "Select" at bounding box center [243, 224] width 19 height 8
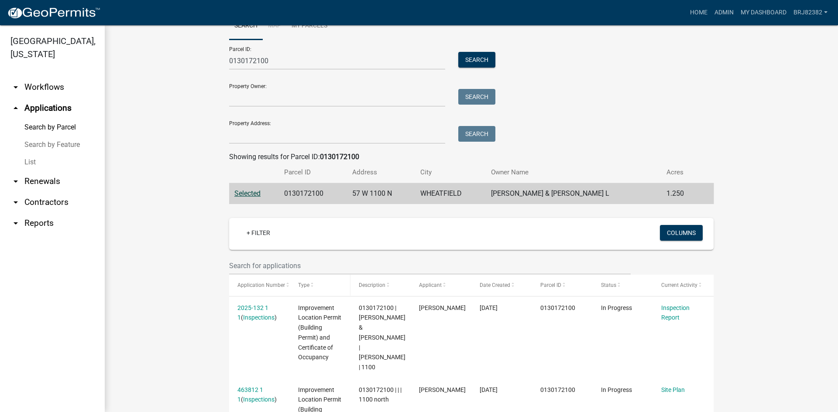
scroll to position [44, 0]
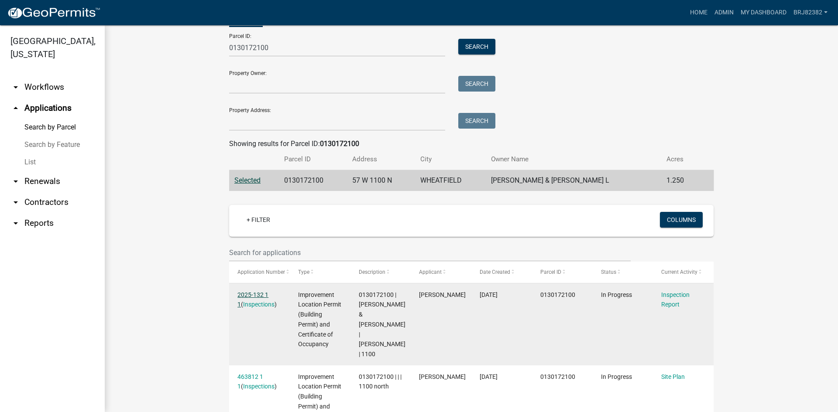
click at [252, 293] on link "2025-132 1 1" at bounding box center [252, 300] width 31 height 17
